Goal: Information Seeking & Learning: Find specific fact

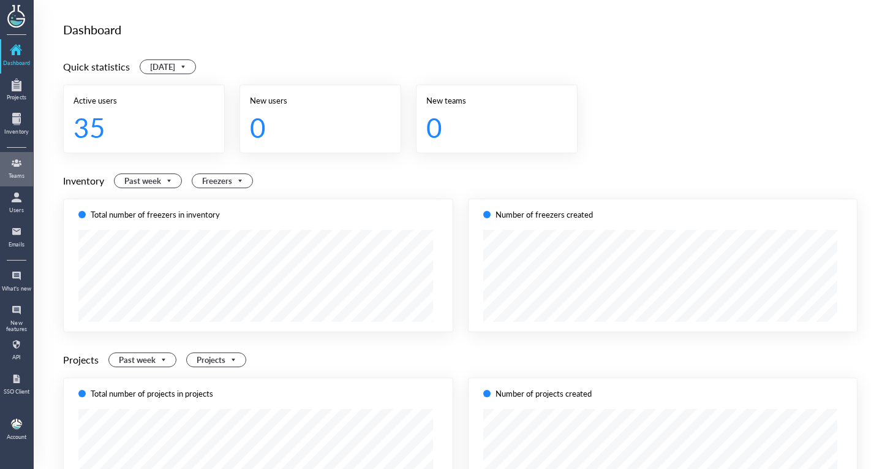
click at [26, 180] on link "Teams" at bounding box center [16, 169] width 31 height 32
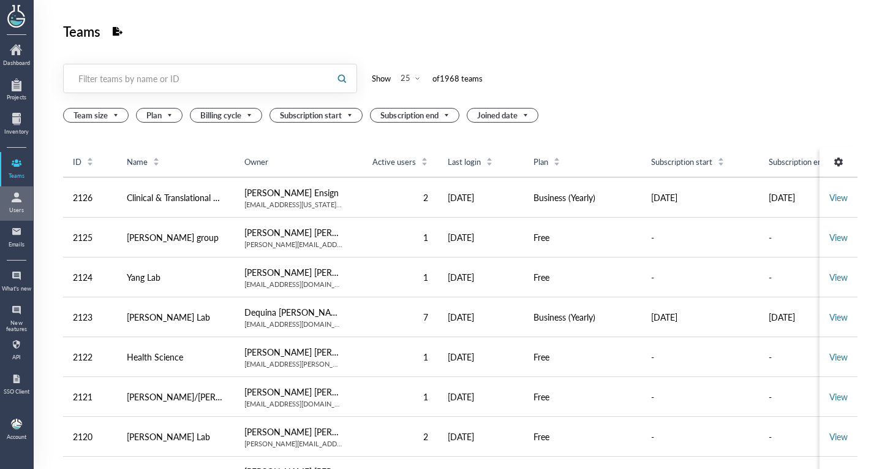
click at [23, 200] on div at bounding box center [17, 197] width 20 height 20
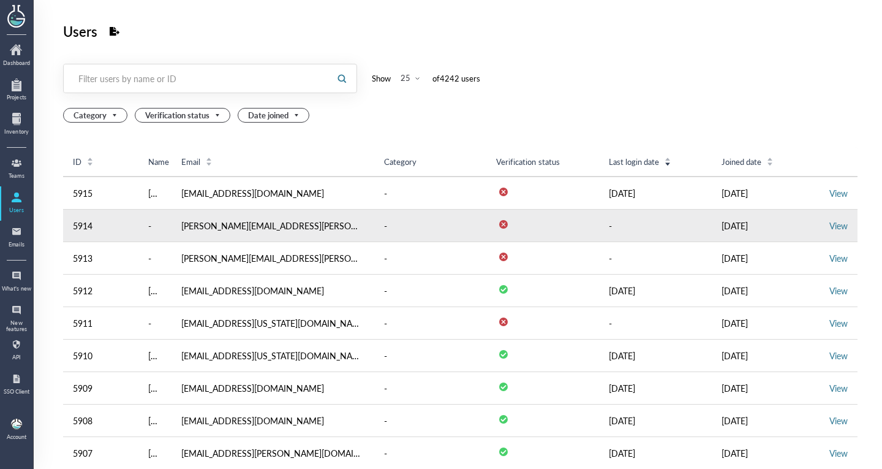
click at [828, 217] on td "View" at bounding box center [839, 226] width 38 height 32
click at [830, 224] on link "View" at bounding box center [839, 225] width 18 height 12
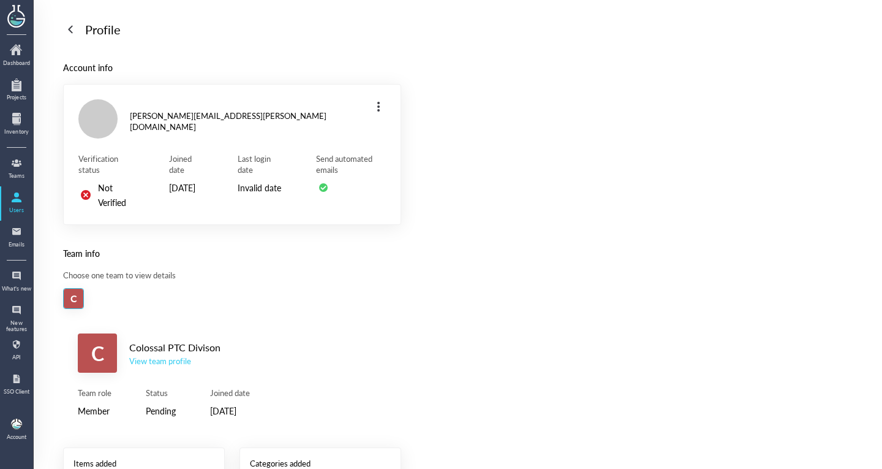
click at [175, 365] on div "View team profile" at bounding box center [174, 360] width 91 height 11
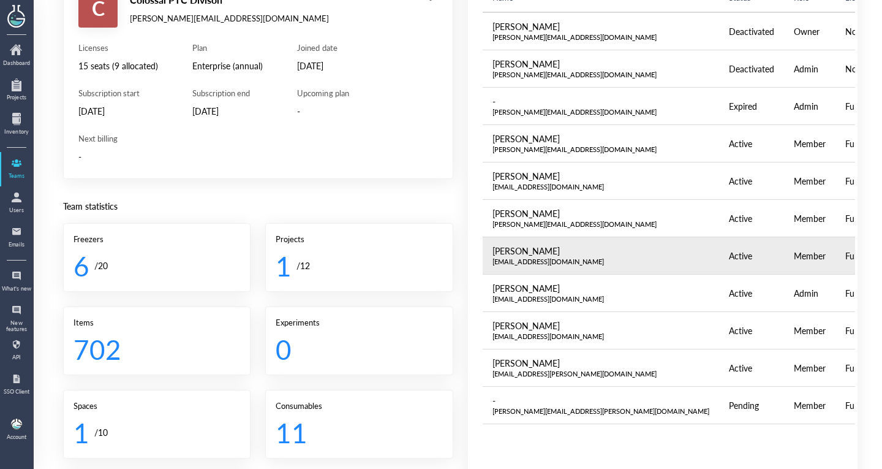
scroll to position [110, 0]
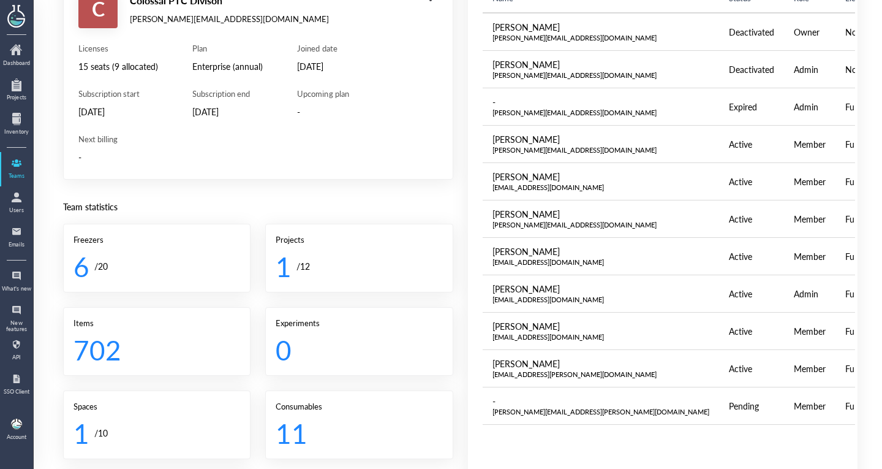
click at [33, 205] on div "Dashboard Projects Inventory Teams Users Emails What's new New features API SSO…" at bounding box center [17, 234] width 34 height 469
click at [15, 203] on div at bounding box center [17, 197] width 20 height 20
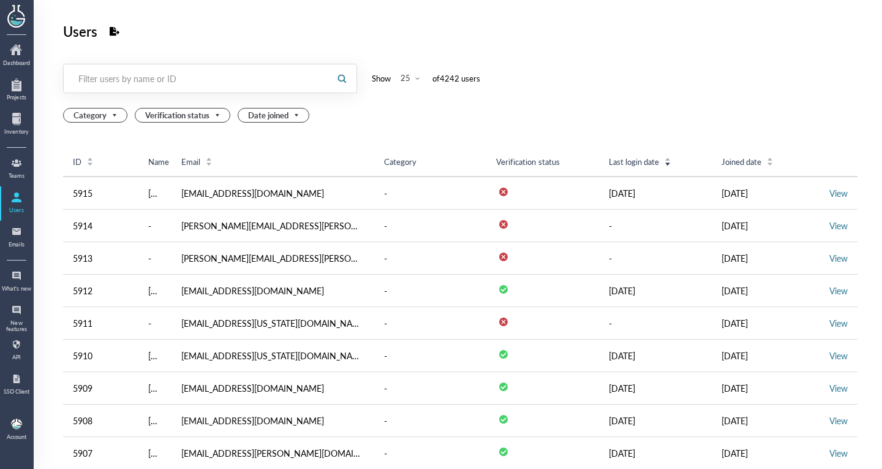
click at [192, 81] on div "Filter users by name or ID" at bounding box center [196, 78] width 236 height 12
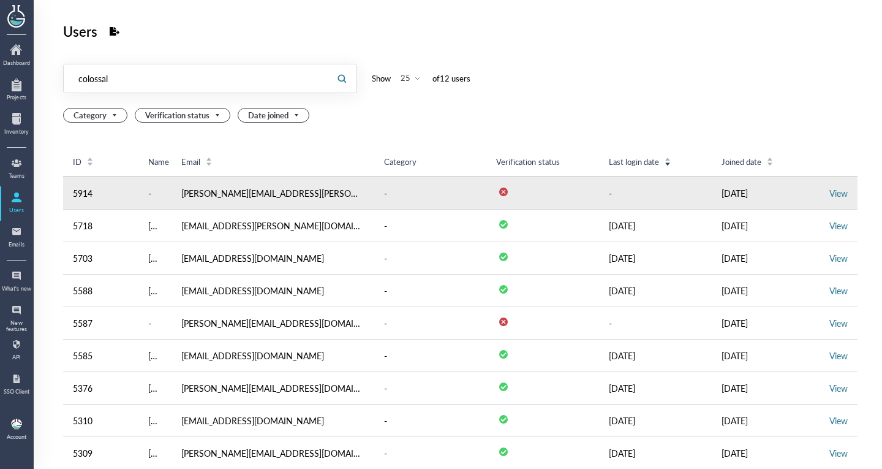
click at [220, 192] on td "[PERSON_NAME][EMAIL_ADDRESS][PERSON_NAME][DOMAIN_NAME]" at bounding box center [273, 192] width 203 height 33
copy td "[PERSON_NAME][EMAIL_ADDRESS][PERSON_NAME][DOMAIN_NAME]"
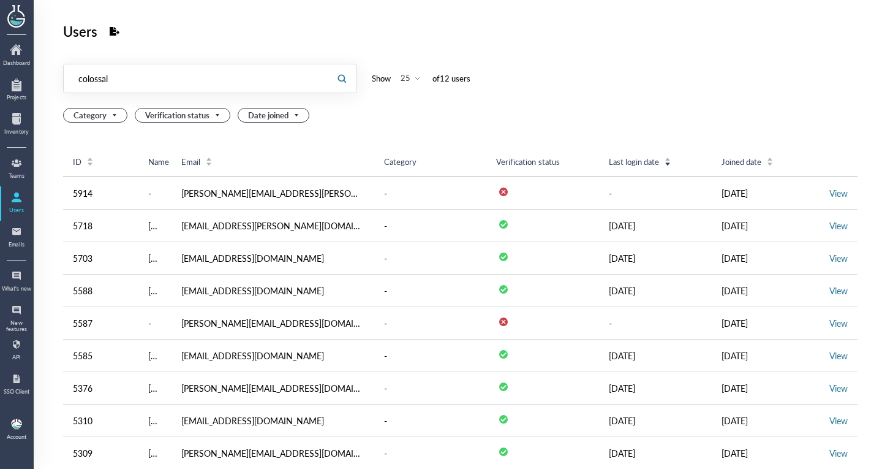
click at [151, 145] on div "Filter users by name or ID colossal colossal Show 25 of 12 user s Category Veri…" at bounding box center [460, 332] width 795 height 537
click at [22, 206] on div at bounding box center [17, 197] width 20 height 20
click at [183, 89] on div "colossal colossal" at bounding box center [195, 78] width 263 height 28
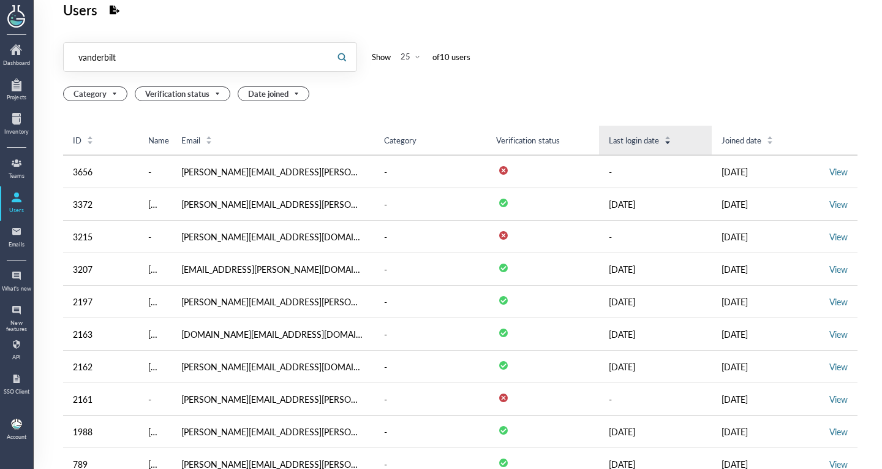
type input "vanderbilt"
click at [641, 135] on div "Last login date" at bounding box center [640, 140] width 62 height 11
